Goal: Find specific page/section: Find specific page/section

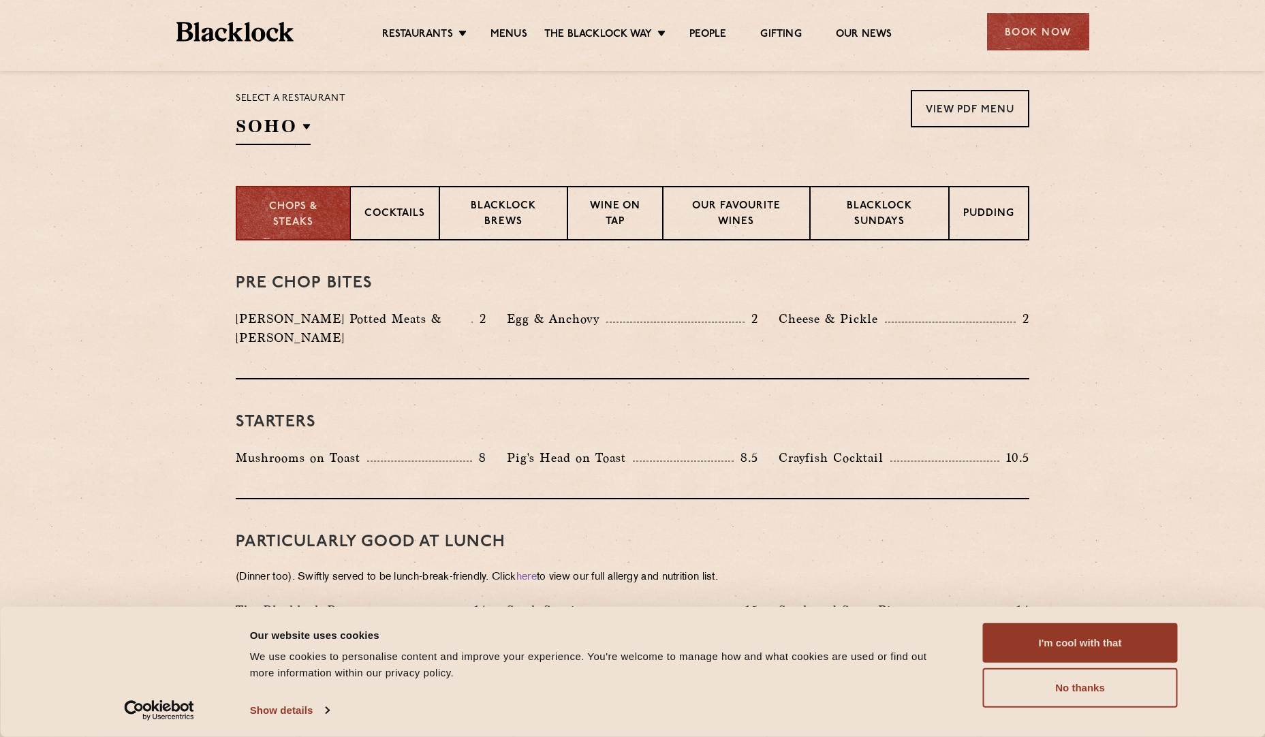
scroll to position [448, 0]
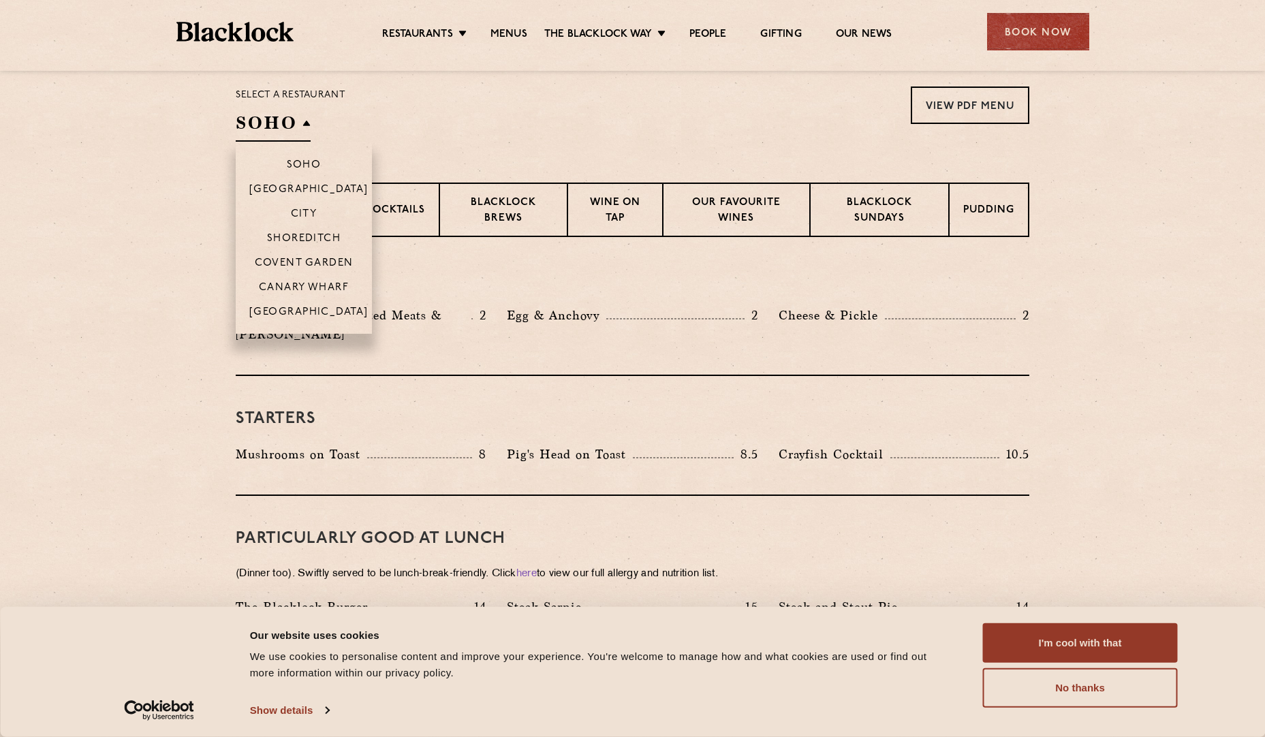
click at [295, 122] on h2 "SOHO" at bounding box center [273, 126] width 75 height 31
click at [304, 206] on li "City" at bounding box center [304, 213] width 136 height 25
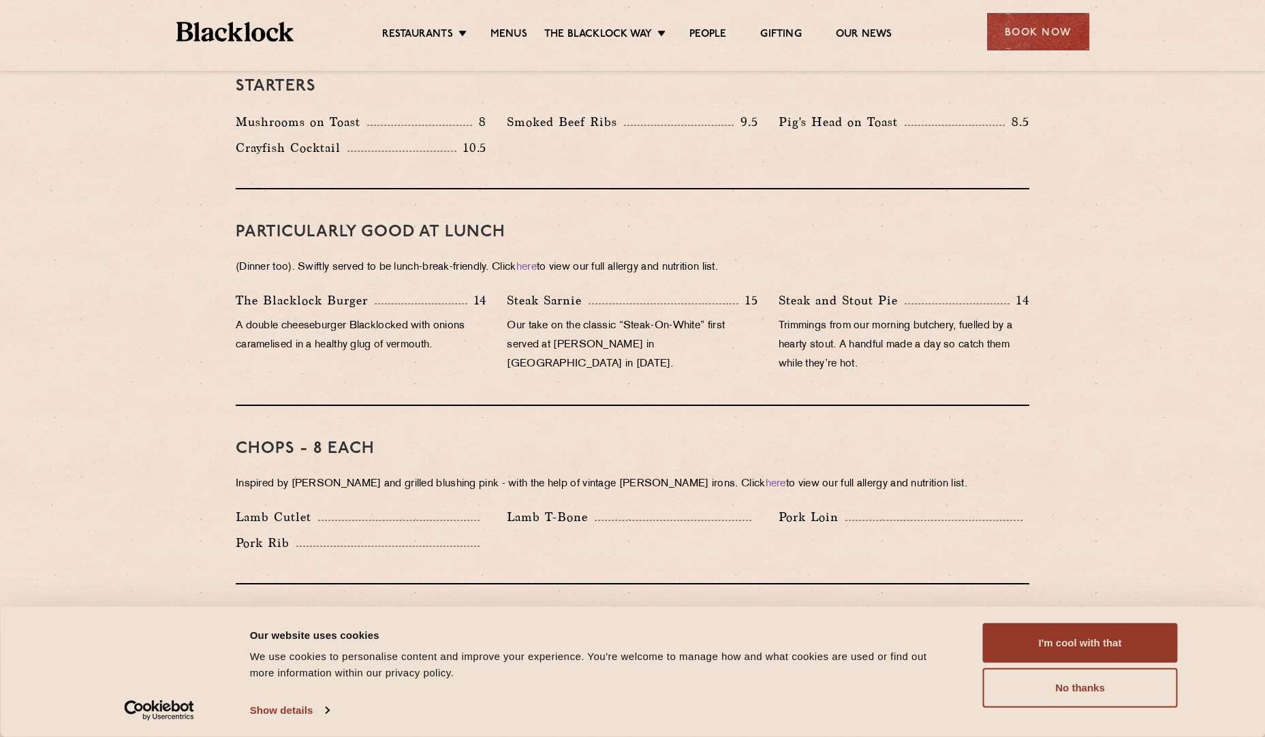
scroll to position [0, 0]
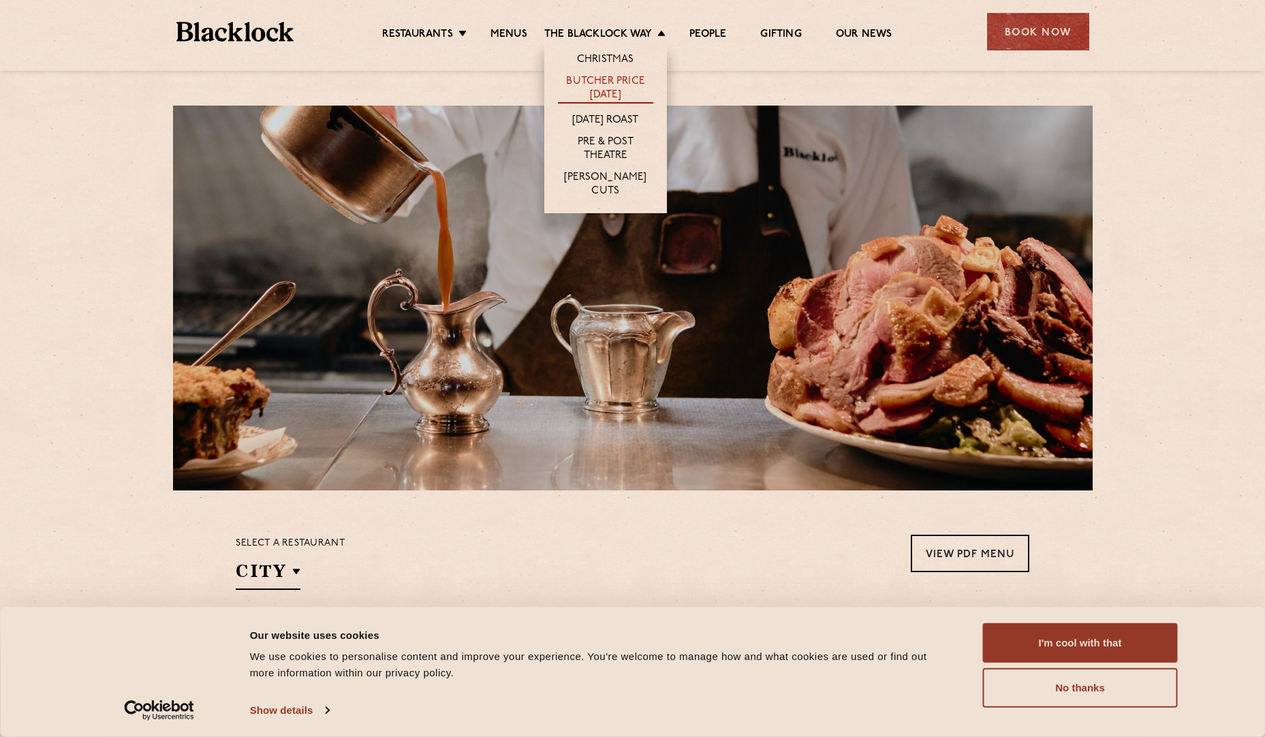
click at [595, 89] on link "Butcher Price [DATE]" at bounding box center [605, 89] width 95 height 29
